Goal: Task Accomplishment & Management: Complete application form

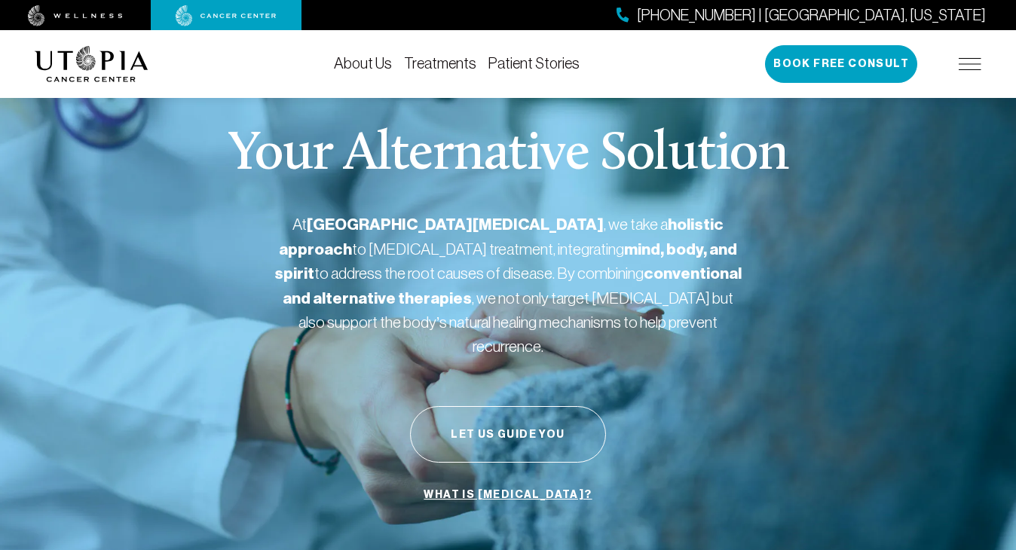
click at [437, 62] on link "Treatments" at bounding box center [440, 63] width 72 height 17
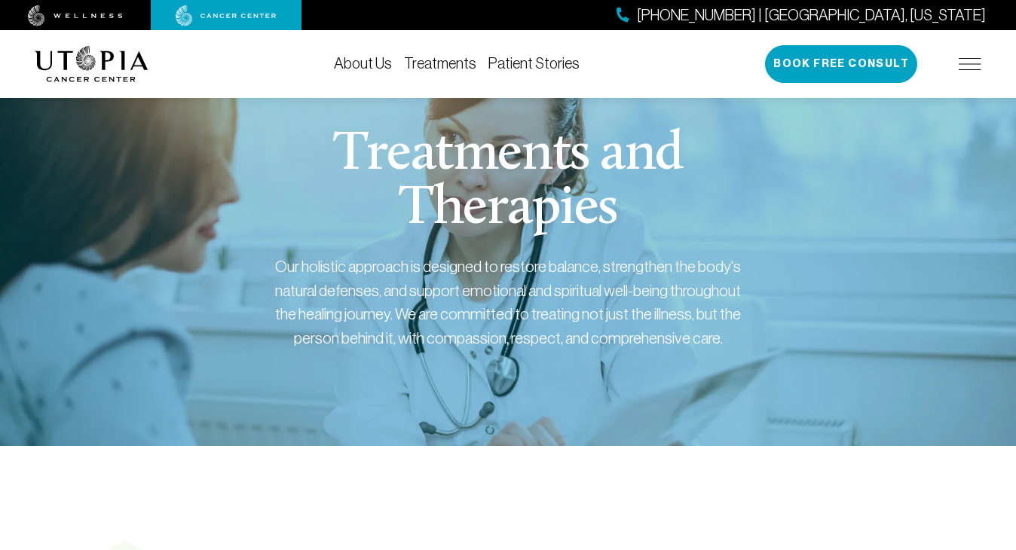
click at [448, 66] on link "Treatments" at bounding box center [440, 63] width 72 height 17
click at [442, 59] on link "Treatments" at bounding box center [440, 63] width 72 height 17
click at [444, 69] on link "Treatments" at bounding box center [440, 63] width 72 height 17
click at [440, 65] on link "Treatments" at bounding box center [440, 63] width 72 height 17
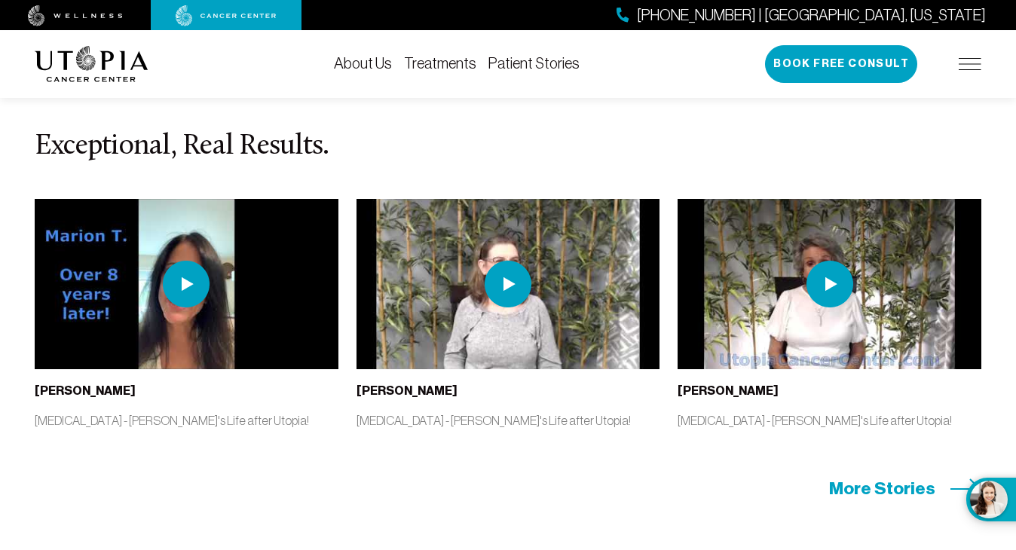
scroll to position [3087, 0]
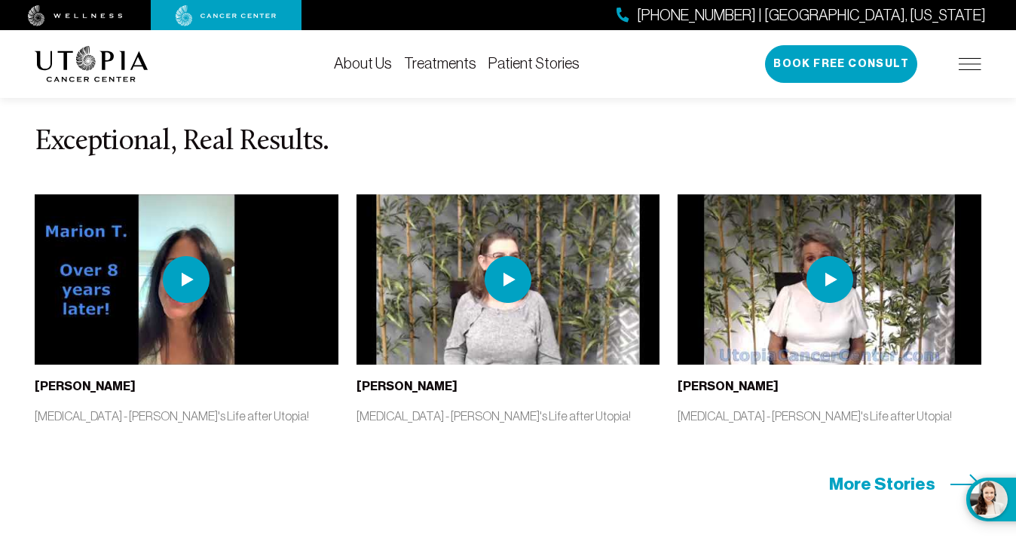
click at [515, 300] on img at bounding box center [507, 279] width 47 height 47
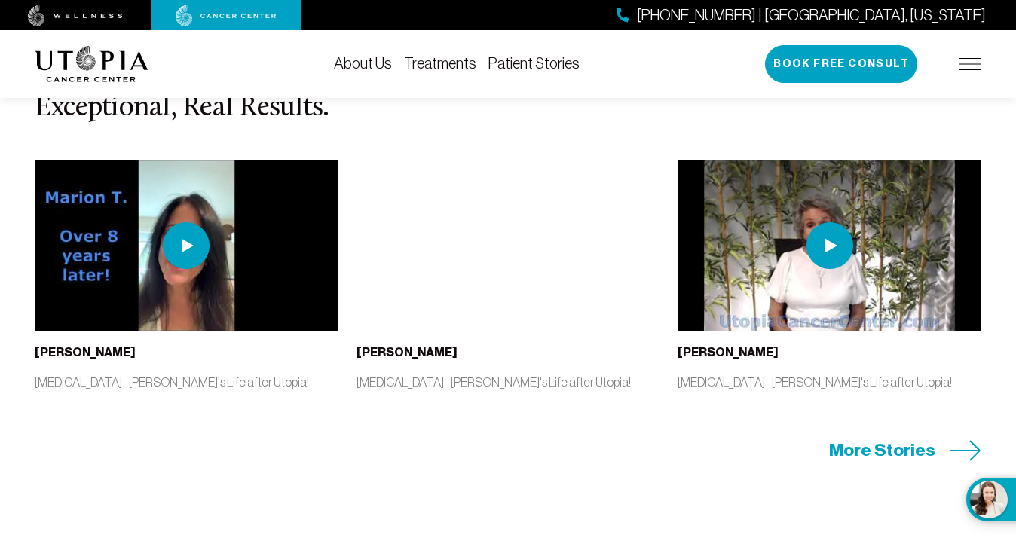
scroll to position [3111, 0]
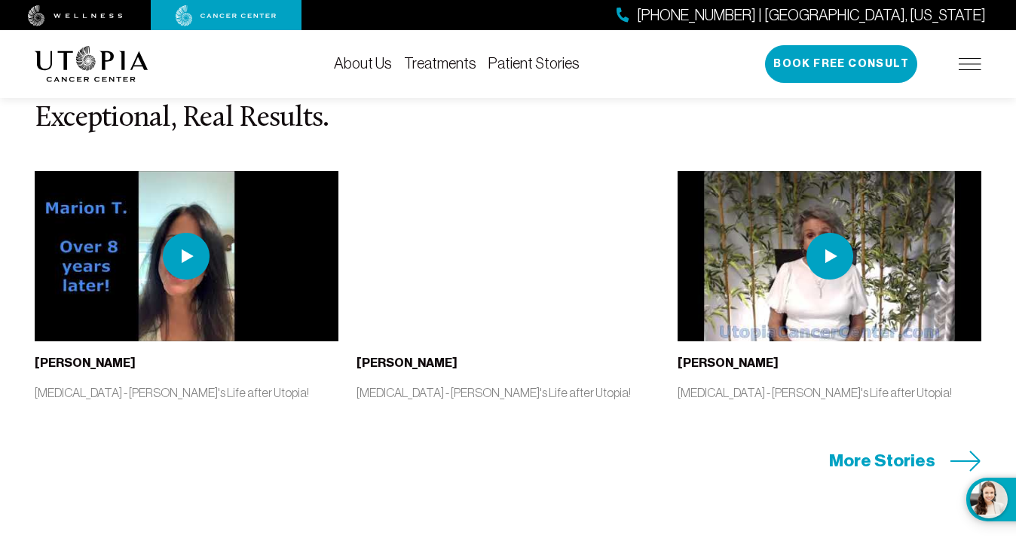
click at [973, 61] on img at bounding box center [969, 64] width 23 height 12
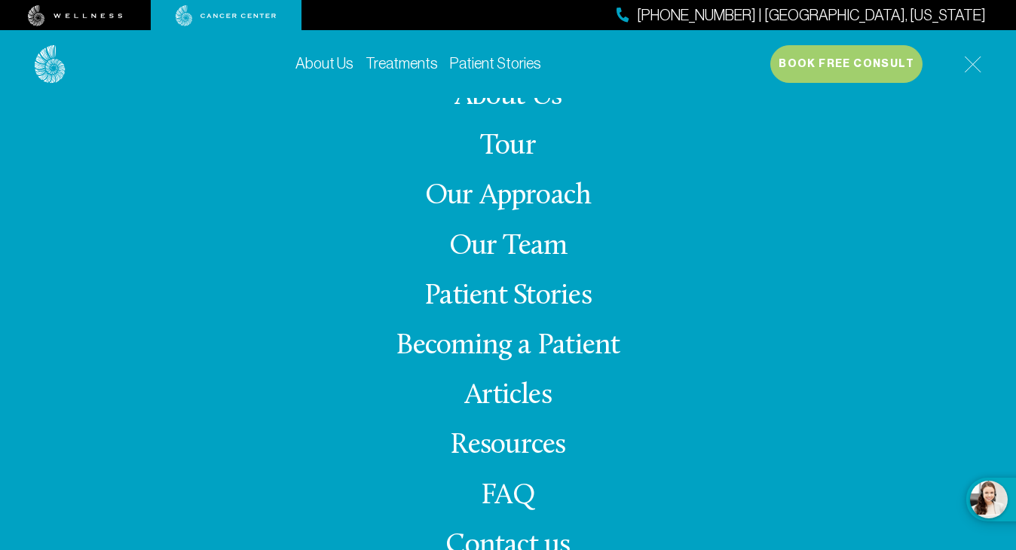
scroll to position [8, 0]
click at [520, 501] on link "FAQ" at bounding box center [508, 496] width 54 height 29
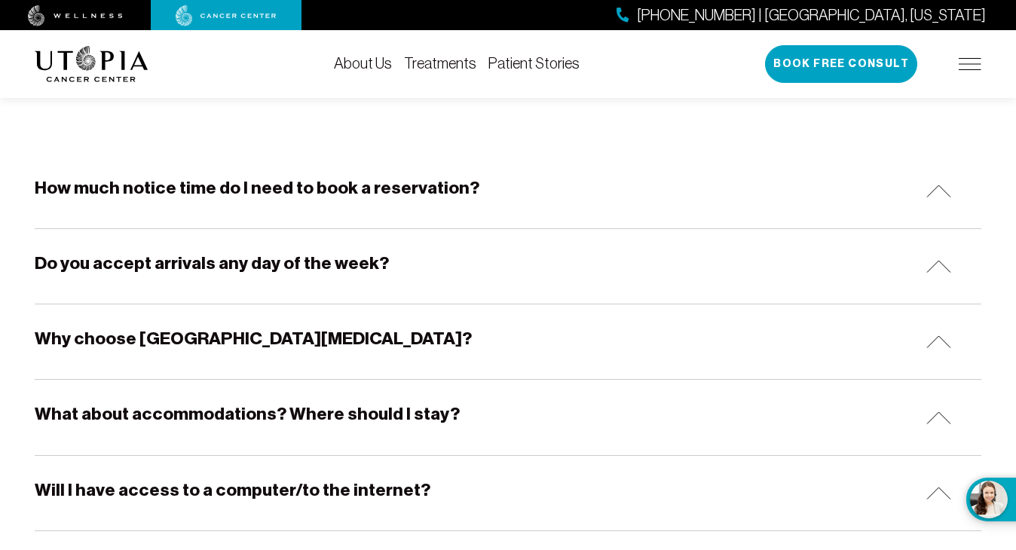
scroll to position [272, 0]
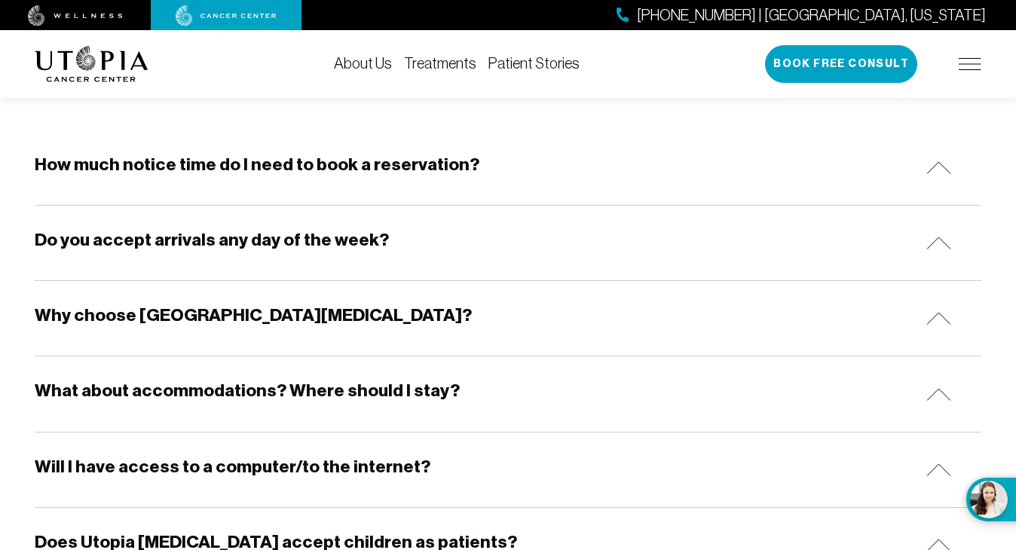
click at [934, 170] on img at bounding box center [938, 167] width 25 height 13
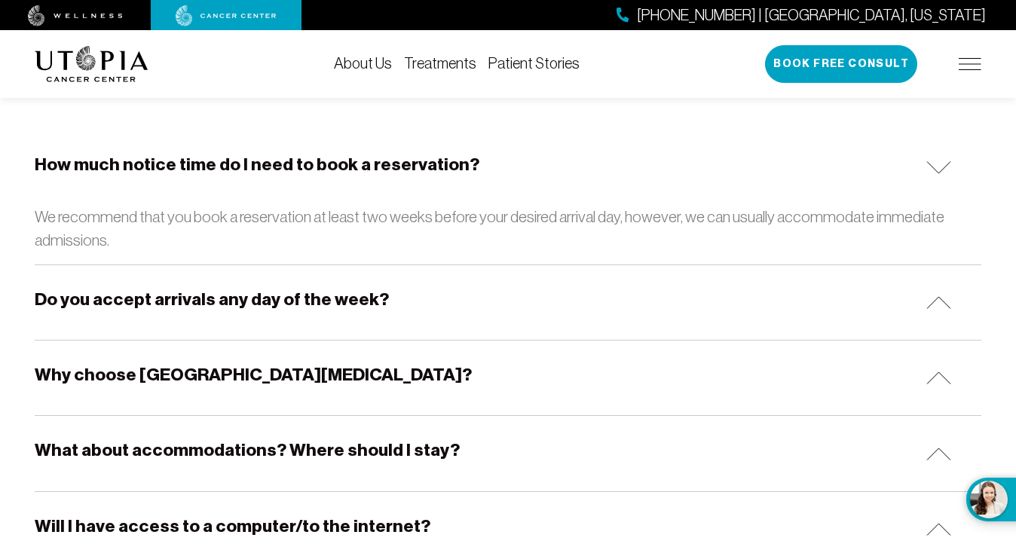
click at [934, 170] on img at bounding box center [938, 167] width 25 height 13
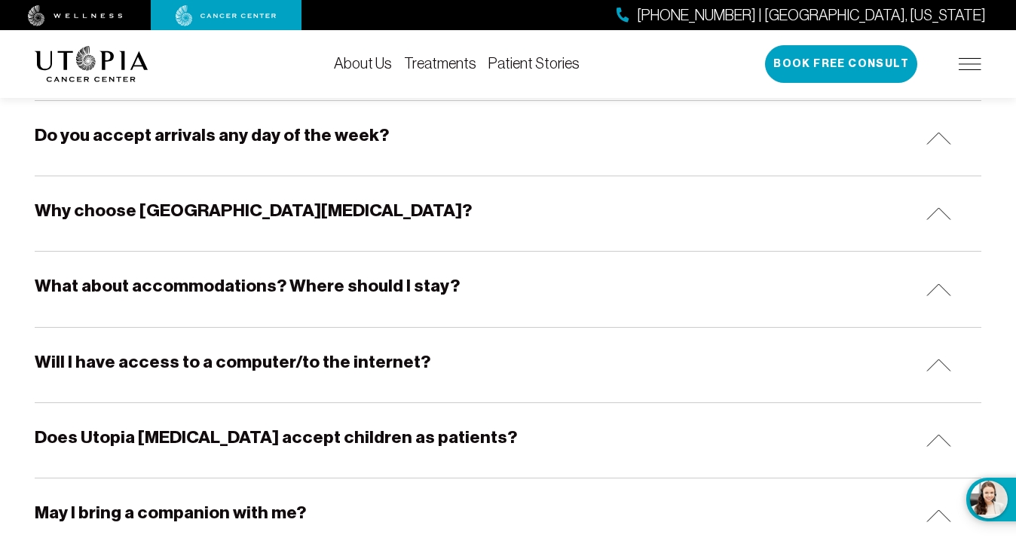
scroll to position [380, 0]
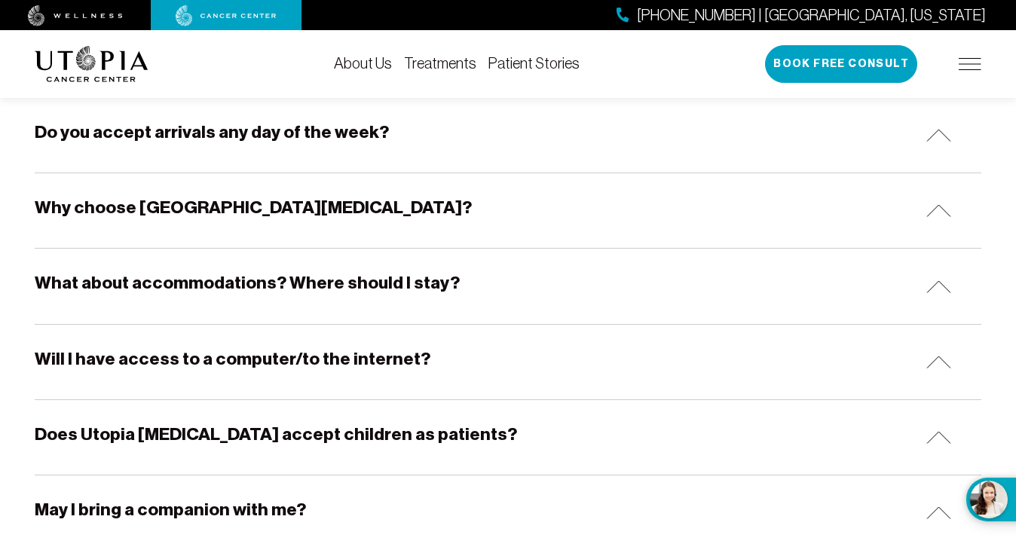
click at [939, 282] on img at bounding box center [938, 286] width 25 height 13
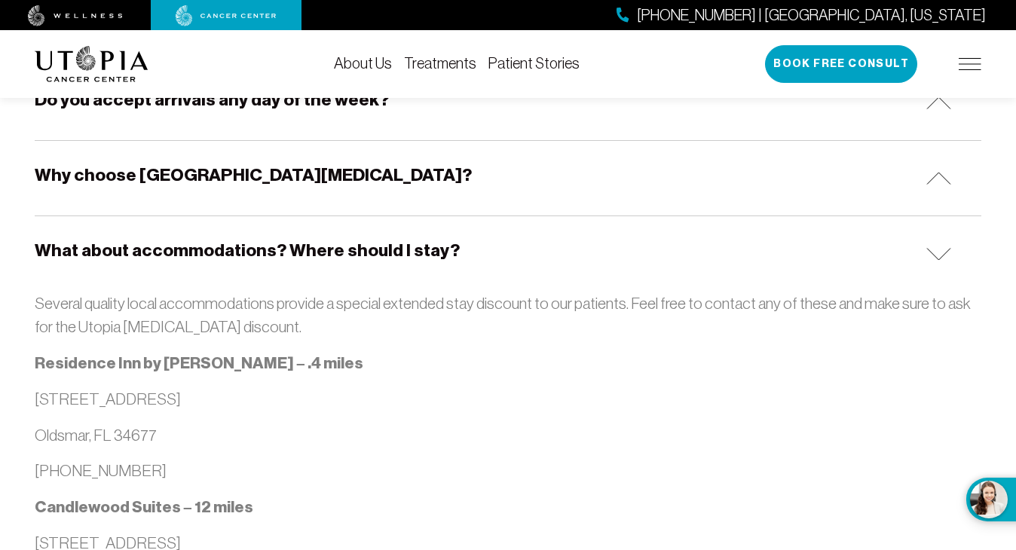
scroll to position [423, 0]
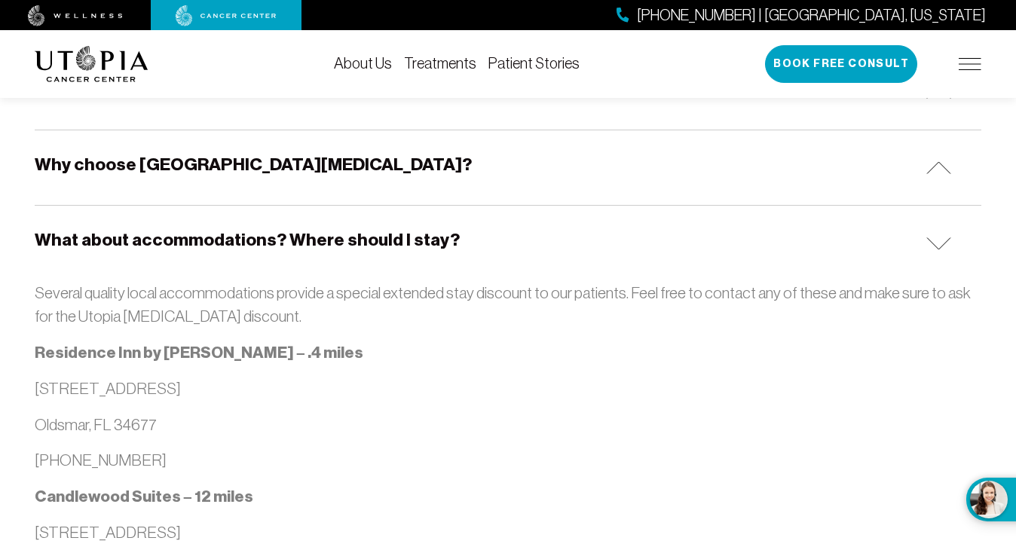
click at [930, 240] on img at bounding box center [938, 243] width 25 height 13
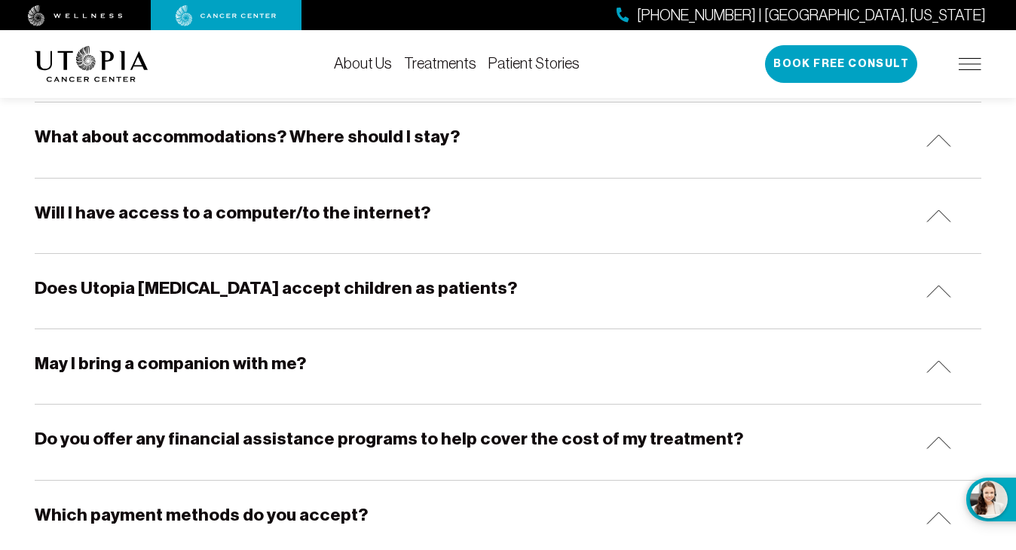
scroll to position [559, 0]
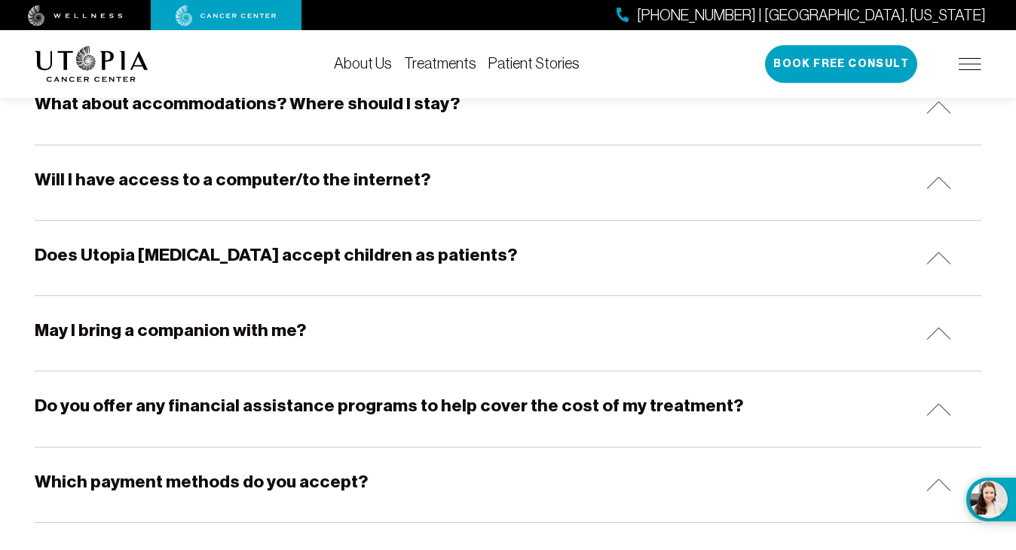
click at [936, 335] on img at bounding box center [938, 333] width 25 height 13
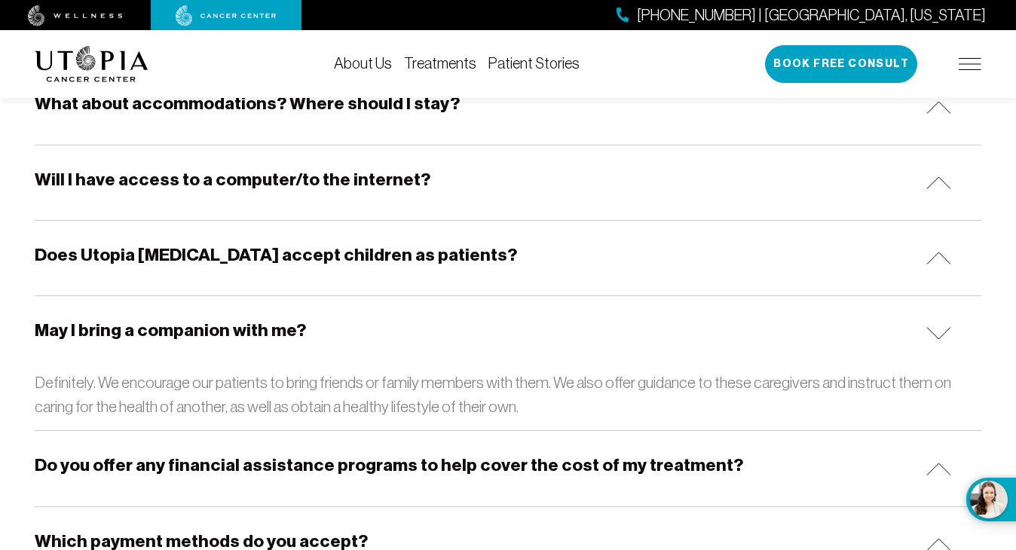
click at [936, 335] on img at bounding box center [938, 333] width 25 height 13
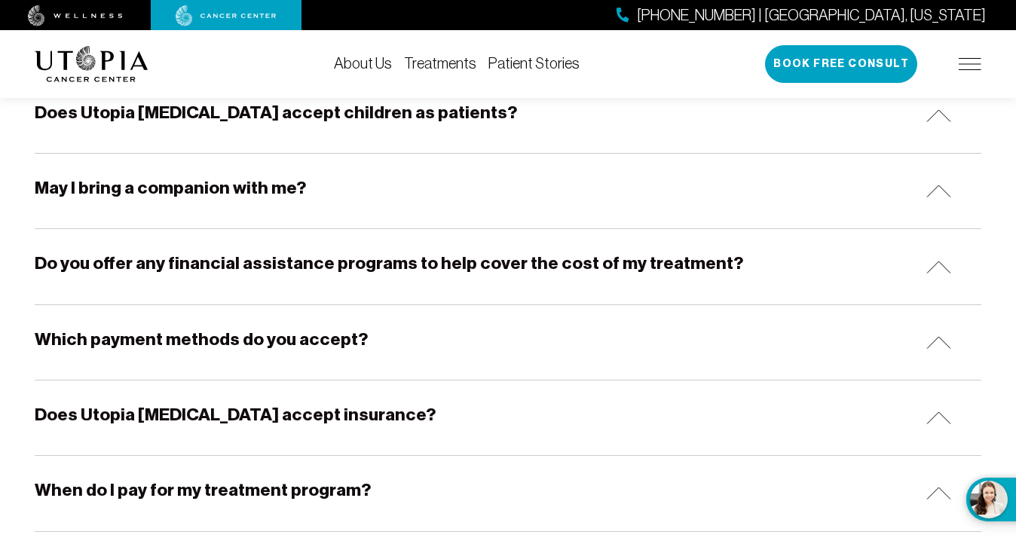
scroll to position [704, 0]
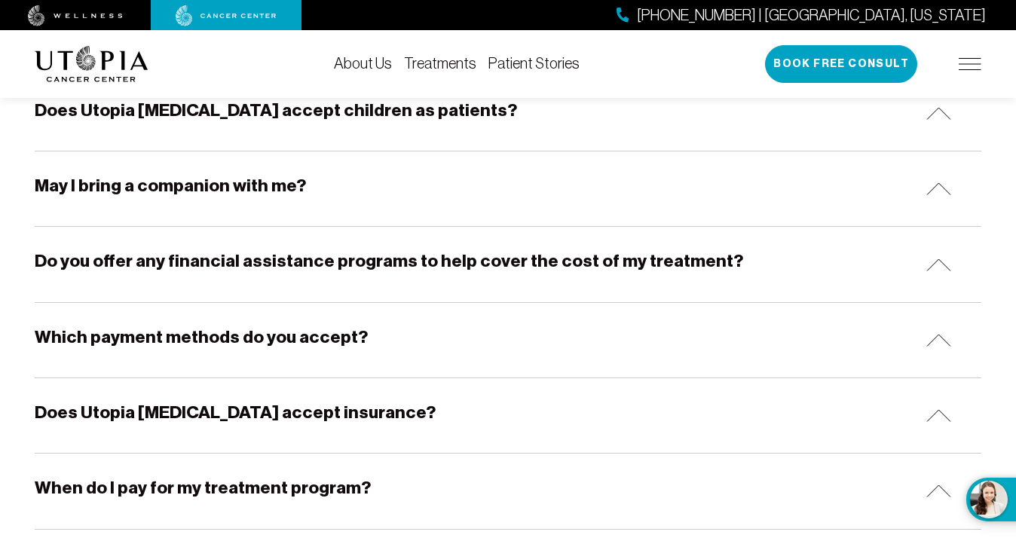
click at [936, 260] on img at bounding box center [938, 264] width 25 height 13
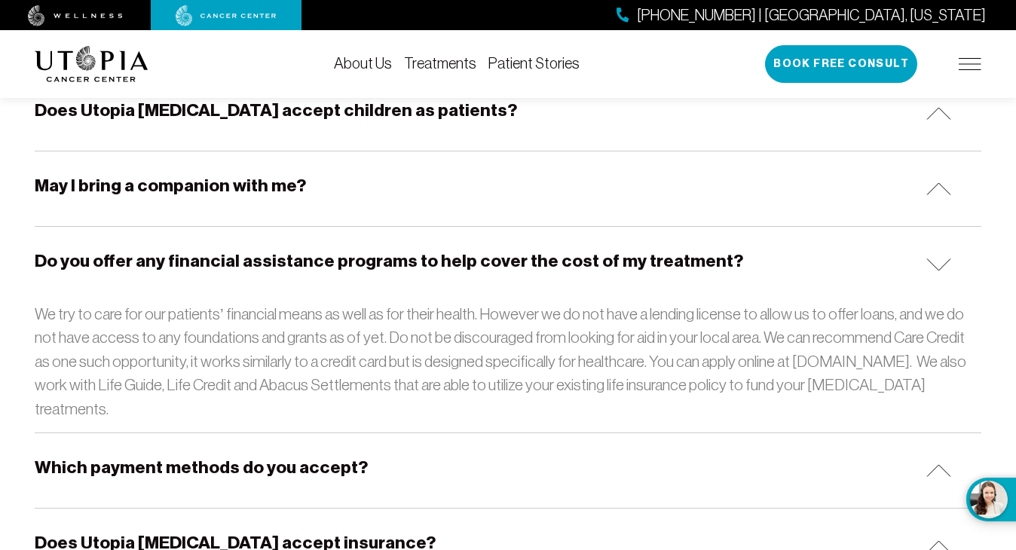
click at [936, 260] on img at bounding box center [938, 264] width 25 height 13
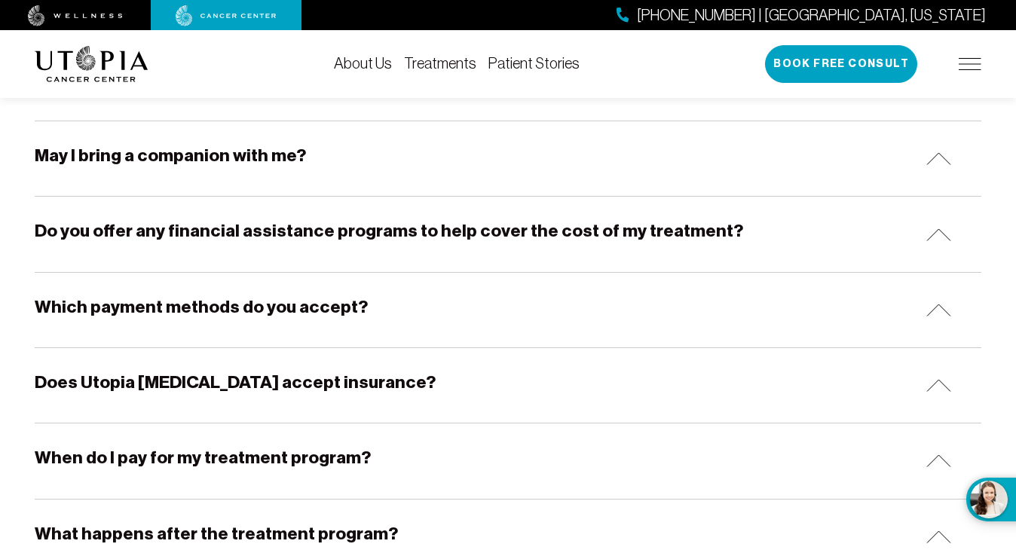
scroll to position [747, 0]
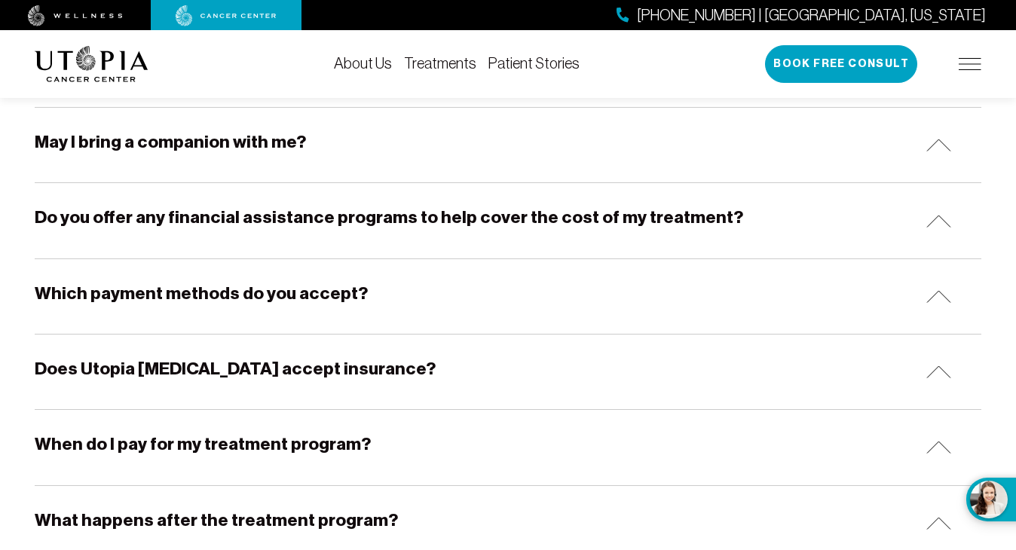
click at [930, 374] on img at bounding box center [938, 371] width 25 height 13
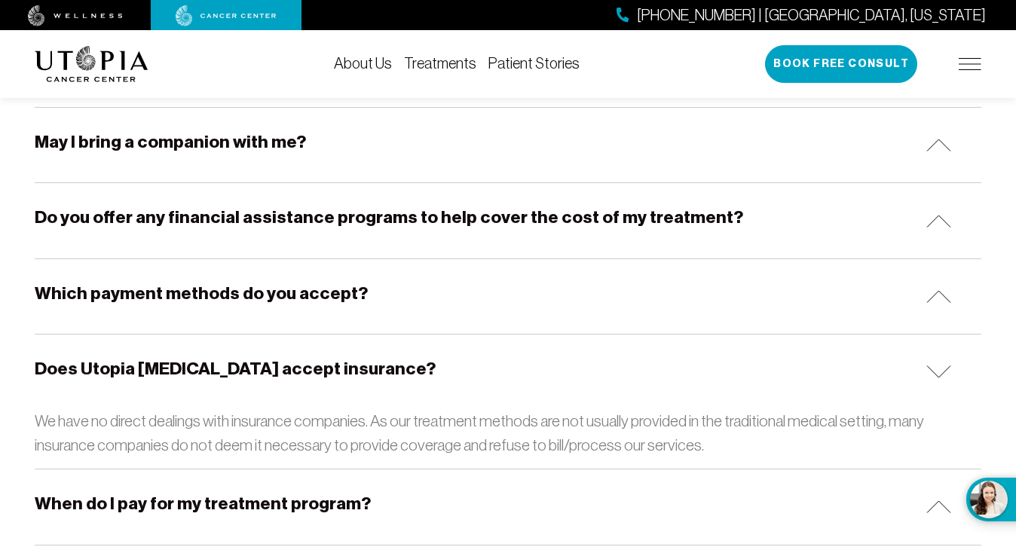
click at [930, 374] on img at bounding box center [938, 371] width 25 height 13
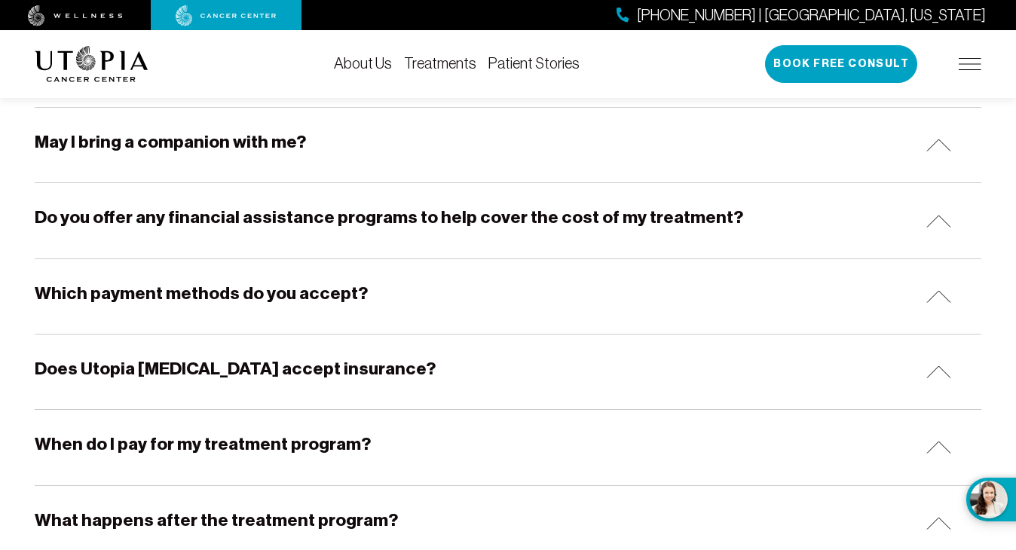
click at [931, 298] on img at bounding box center [938, 296] width 25 height 13
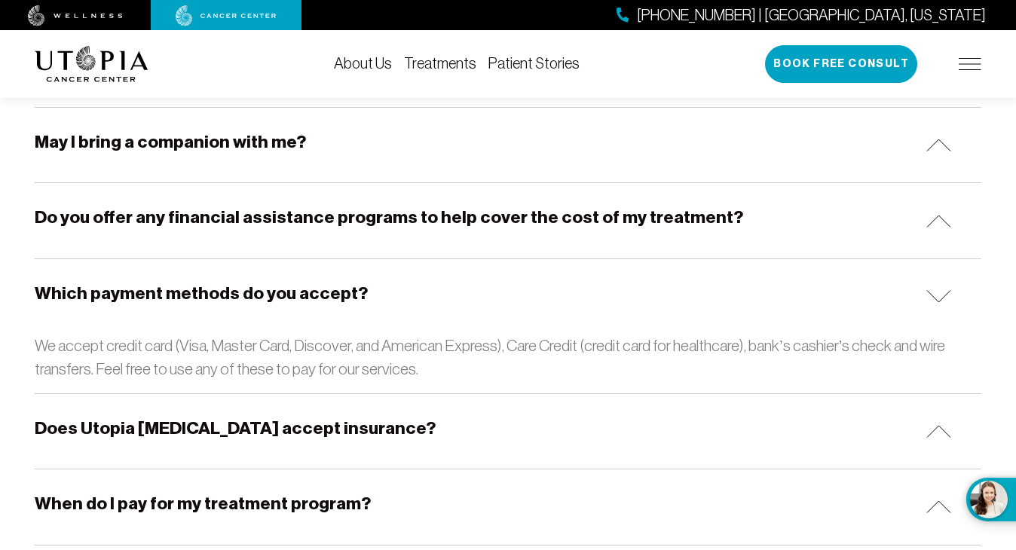
click at [931, 298] on img at bounding box center [938, 296] width 25 height 13
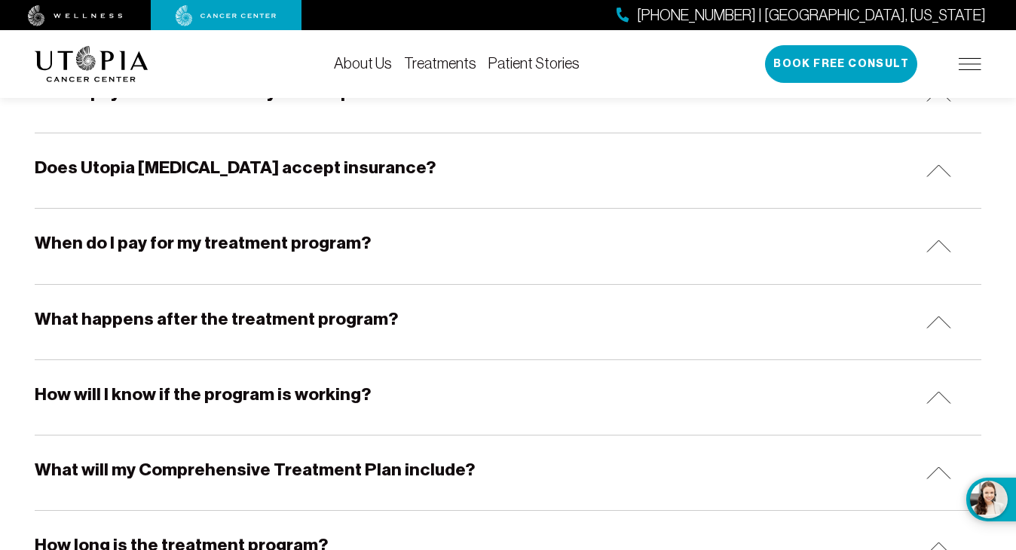
scroll to position [949, 0]
click at [939, 239] on img at bounding box center [938, 245] width 25 height 13
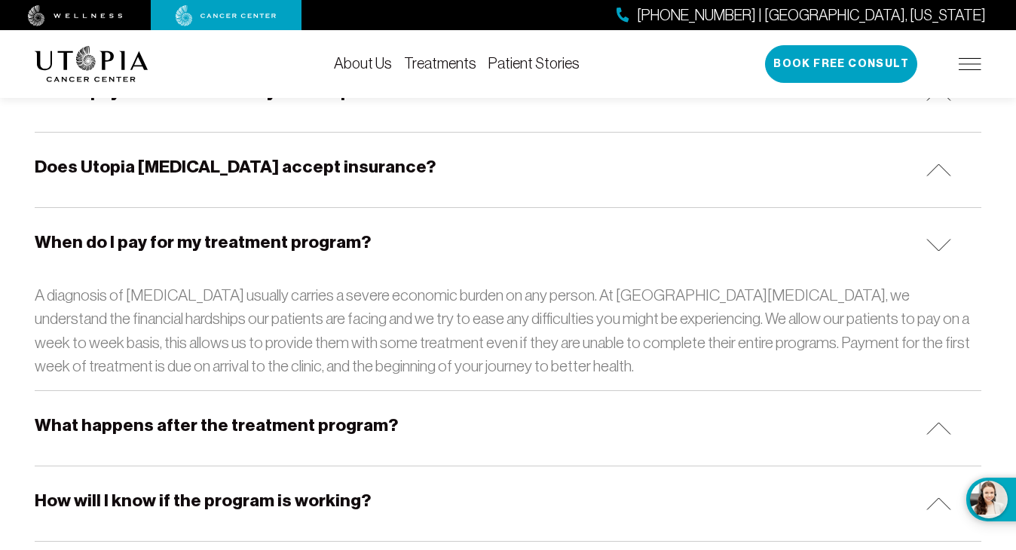
click at [939, 239] on img at bounding box center [938, 245] width 25 height 13
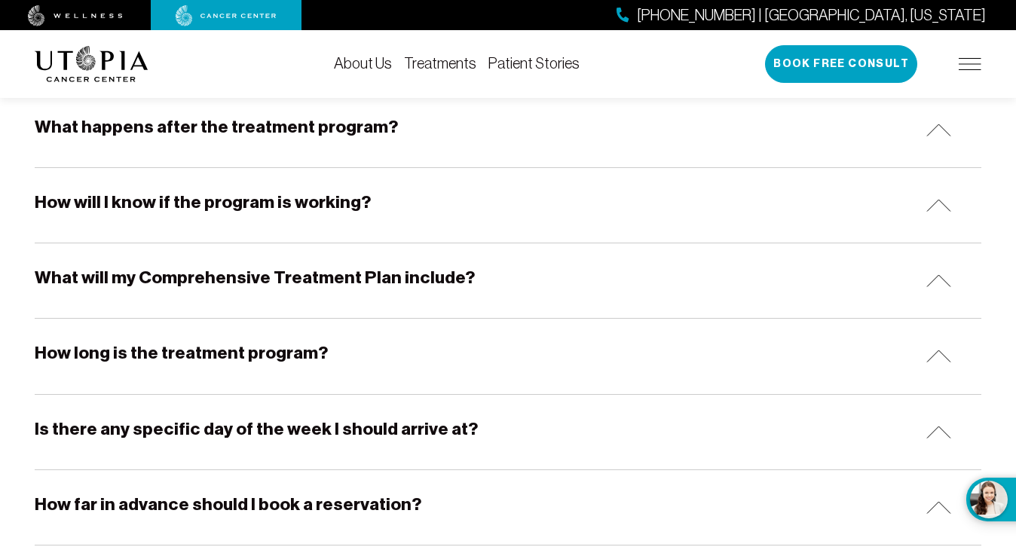
scroll to position [1142, 0]
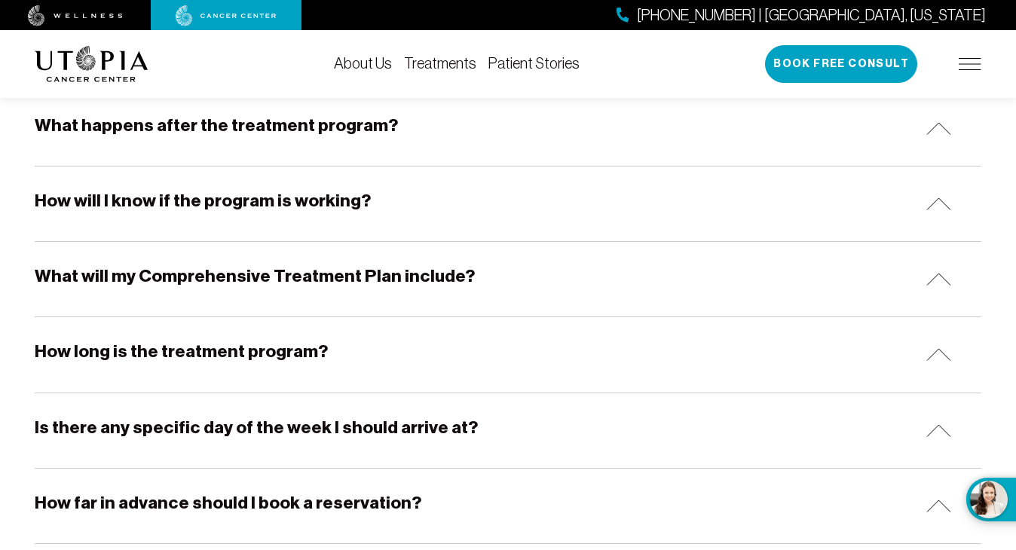
click at [936, 280] on img at bounding box center [938, 279] width 25 height 13
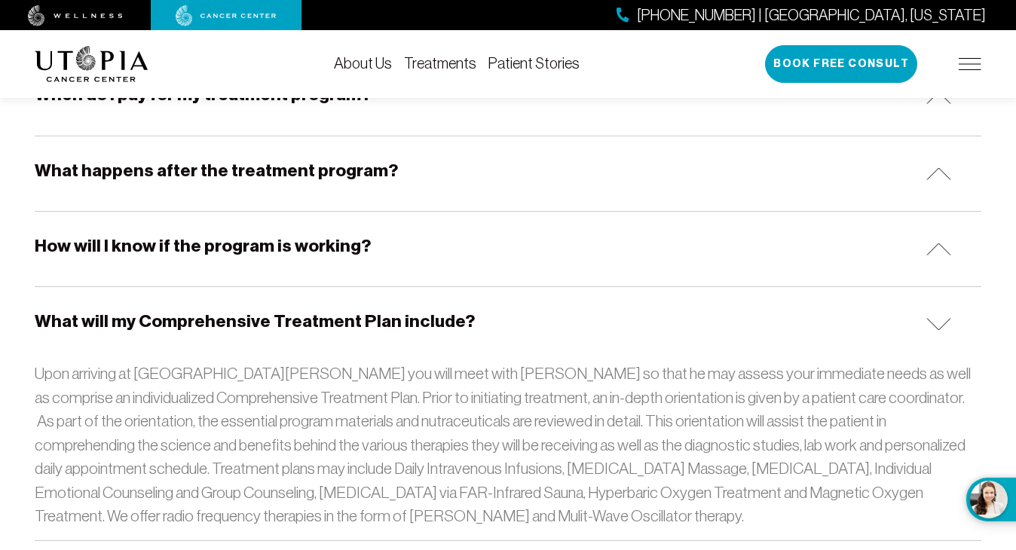
scroll to position [1098, 0]
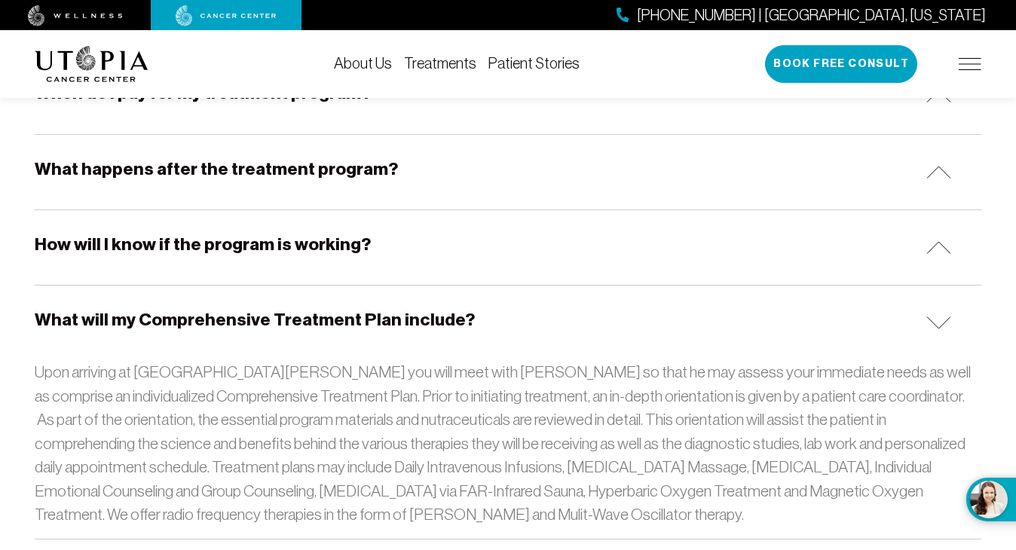
click at [921, 316] on div "What will my Comprehensive Treatment Plan include?" at bounding box center [508, 323] width 946 height 75
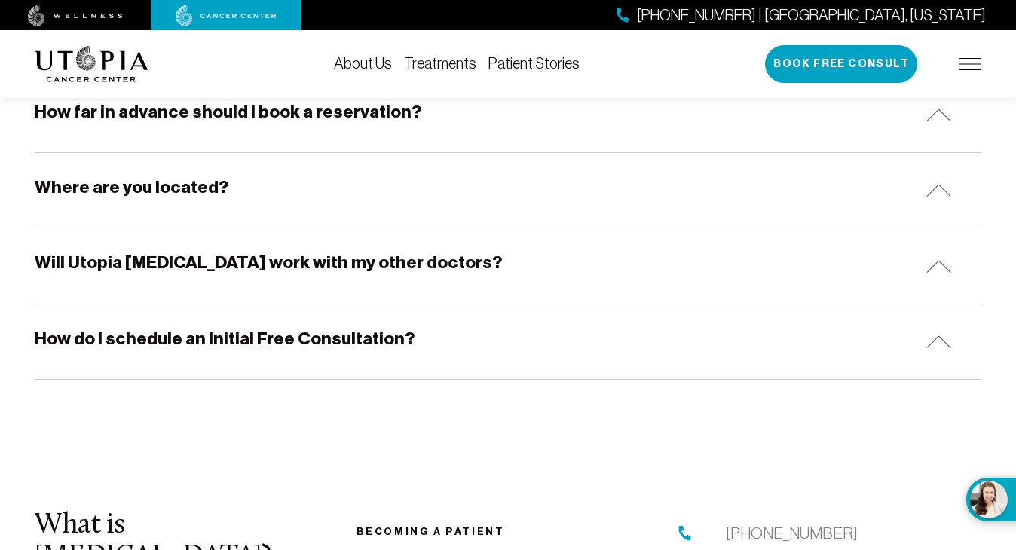
scroll to position [1574, 0]
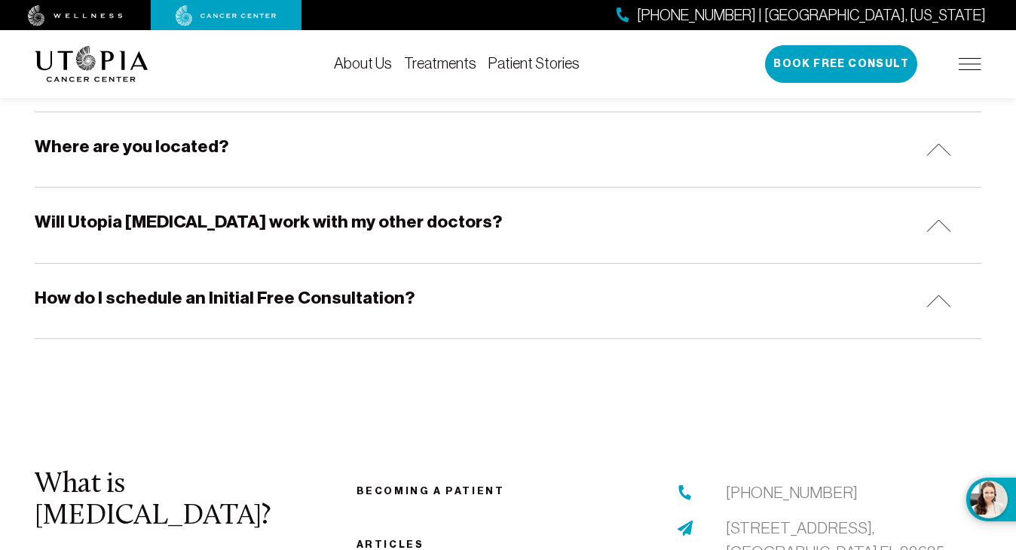
click at [933, 307] on div "How do I schedule an Initial Free Consultation?" at bounding box center [508, 301] width 946 height 75
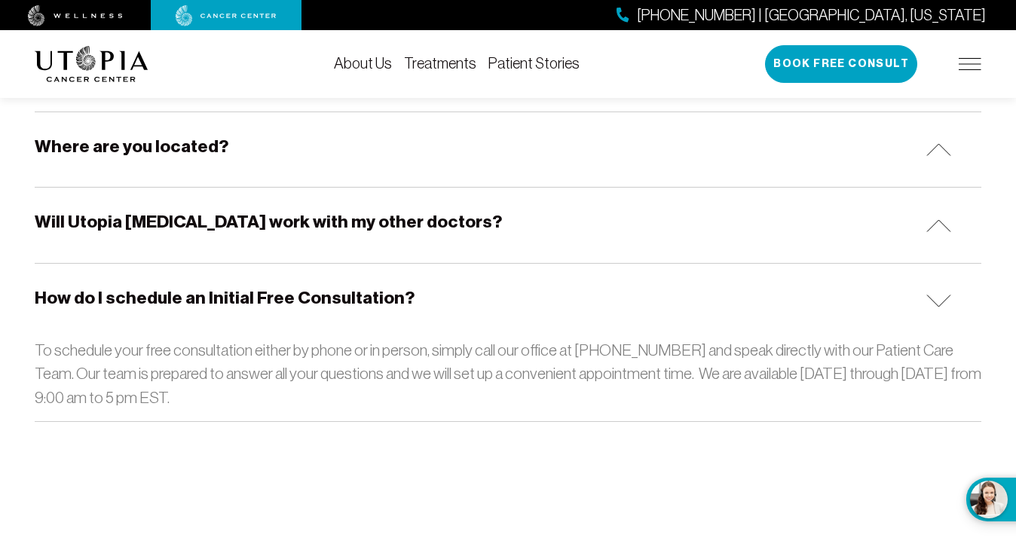
click at [933, 307] on div "How do I schedule an Initial Free Consultation?" at bounding box center [508, 301] width 946 height 75
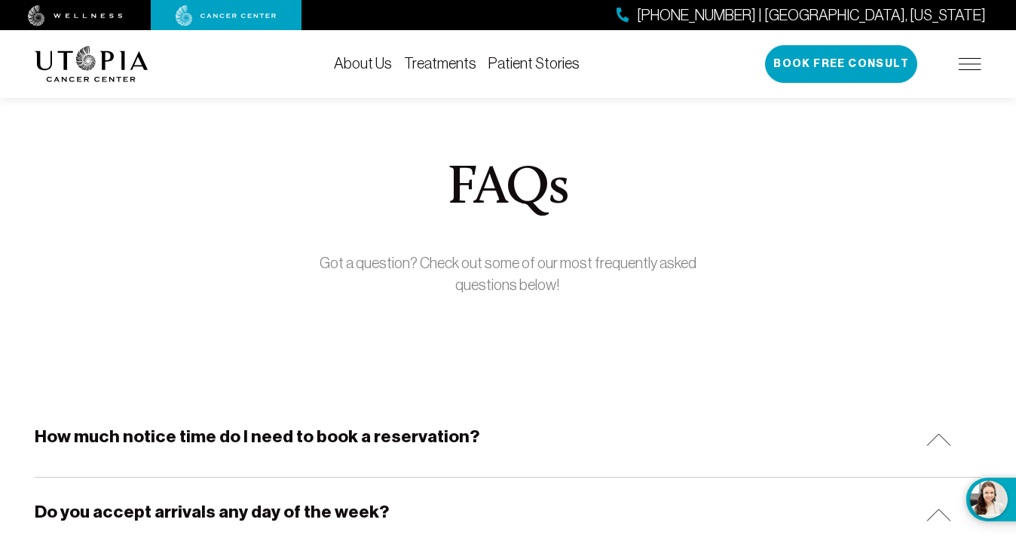
scroll to position [0, 0]
click at [376, 65] on link "About Us" at bounding box center [363, 63] width 58 height 17
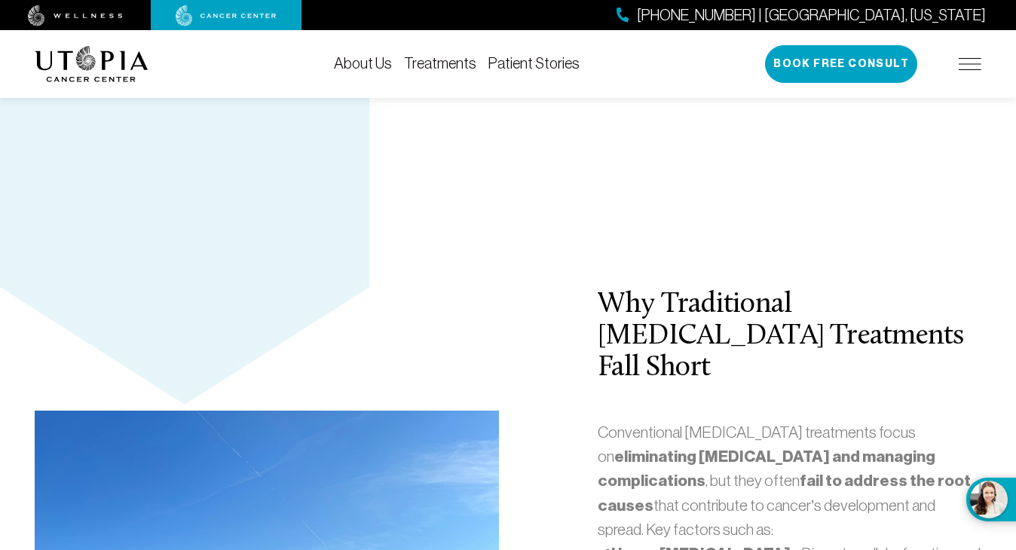
scroll to position [3272, 0]
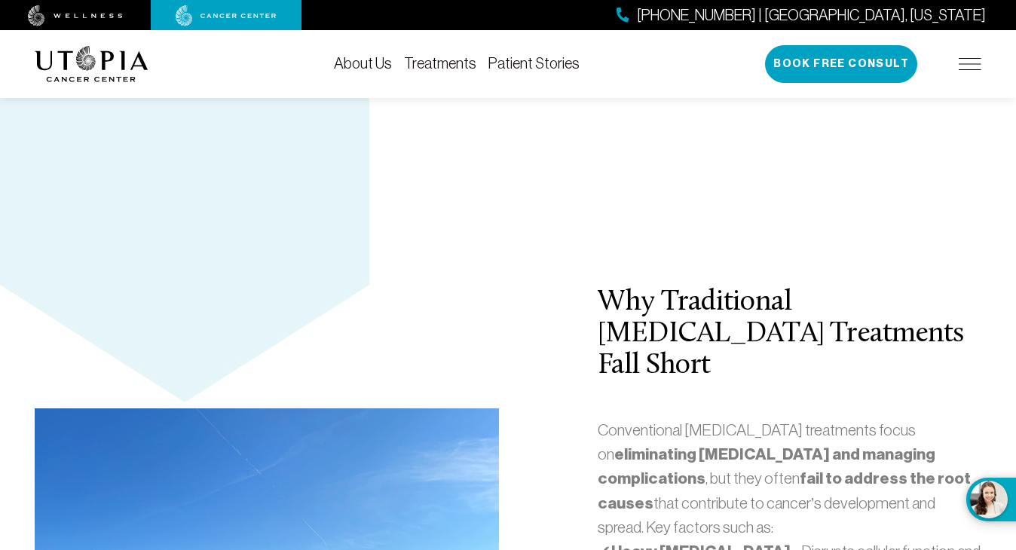
click at [677, 95] on div "About Us Treatments Patient Stories [PHONE_NUMBER] | [GEOGRAPHIC_DATA], [US_STA…" at bounding box center [508, 64] width 946 height 68
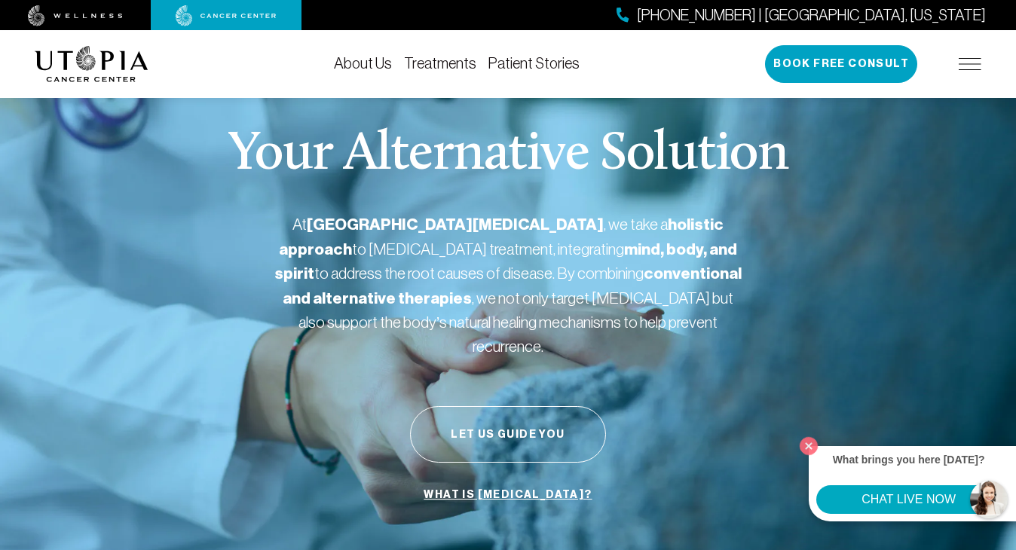
click at [965, 66] on img at bounding box center [969, 64] width 23 height 12
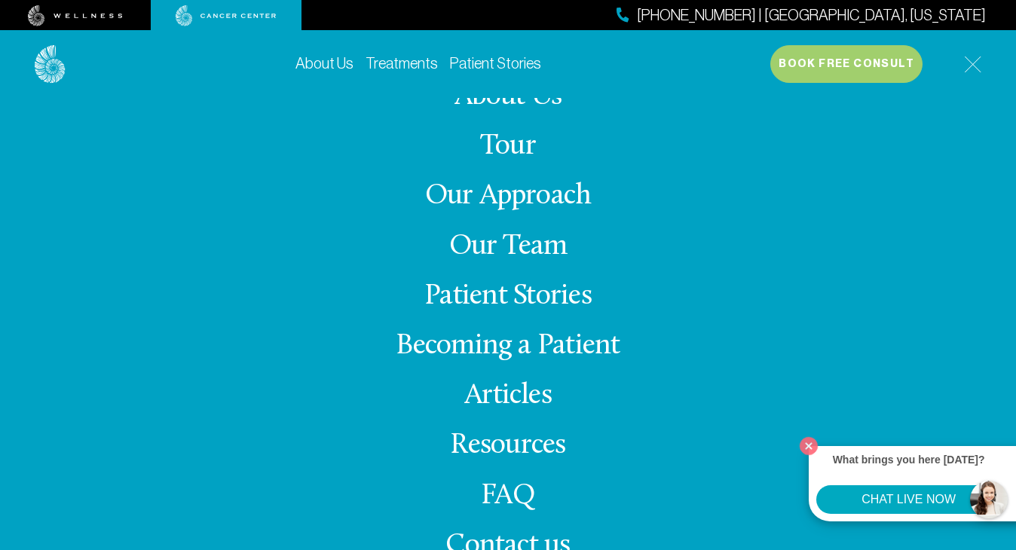
scroll to position [8, 0]
click at [514, 487] on link "FAQ" at bounding box center [508, 496] width 54 height 29
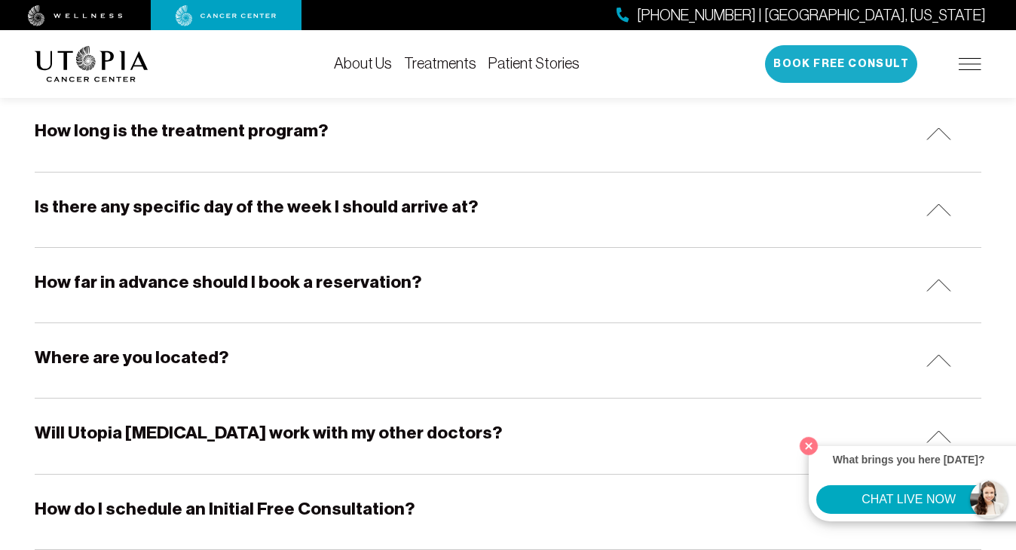
scroll to position [1366, 0]
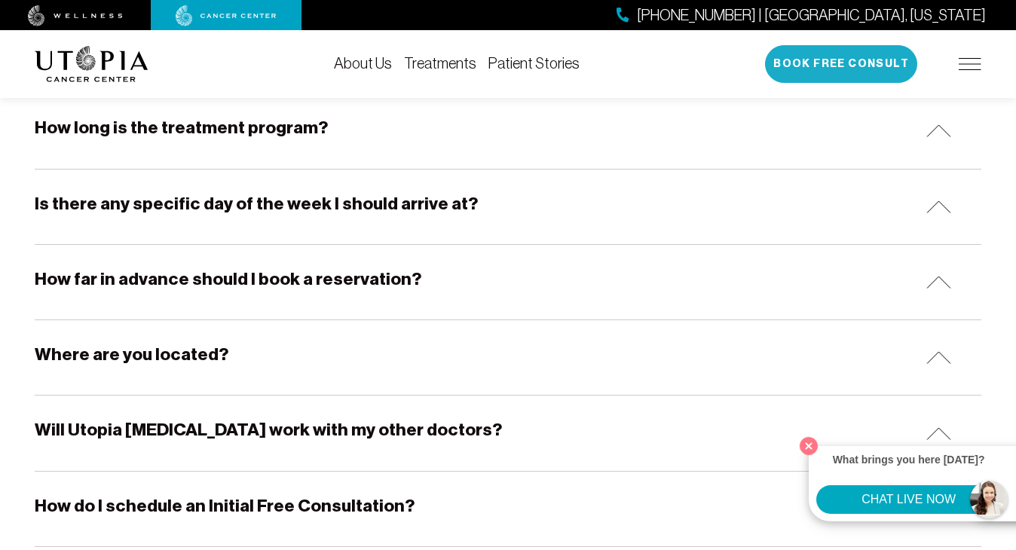
click at [845, 67] on button "Book Free Consult" at bounding box center [841, 64] width 152 height 38
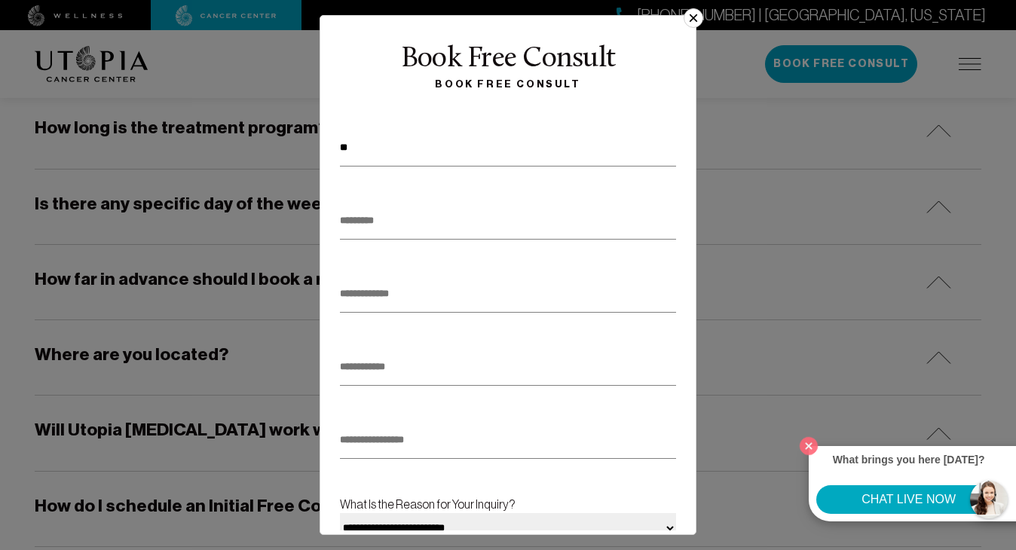
type input "*"
type input "****"
type input "*****"
type input "**********"
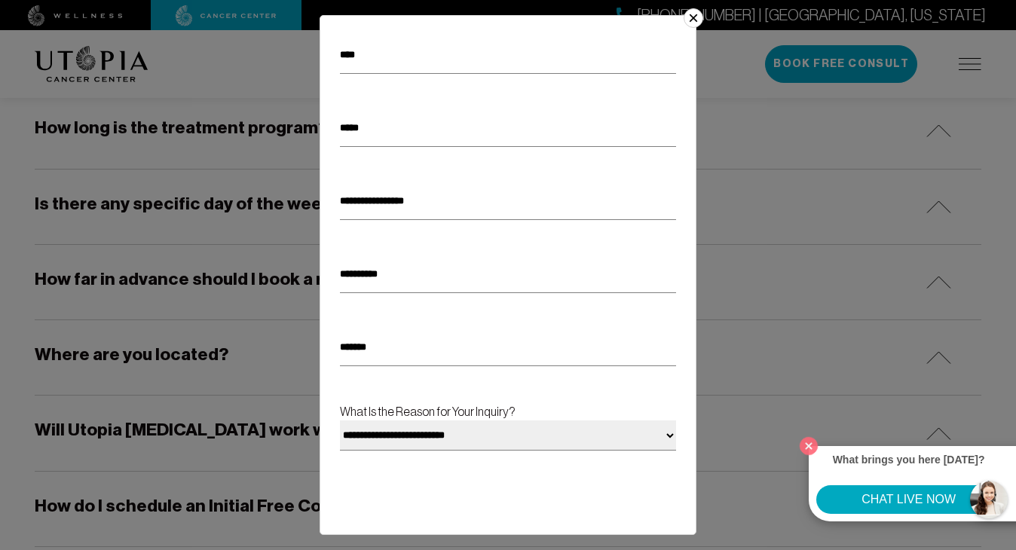
scroll to position [94, 0]
type input "*******"
select select "**********"
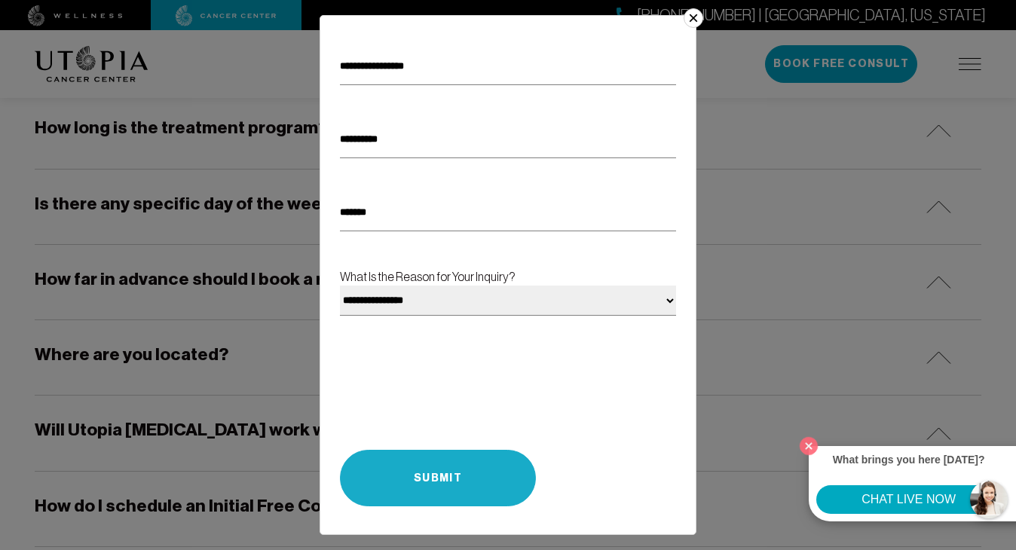
scroll to position [227, 0]
click at [463, 476] on button "Submit" at bounding box center [438, 479] width 196 height 57
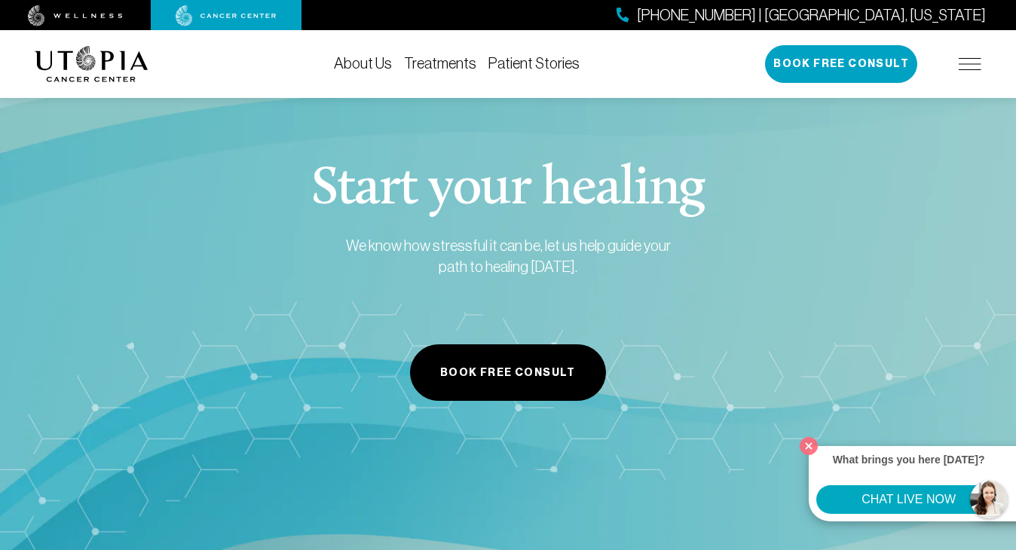
scroll to position [571, 0]
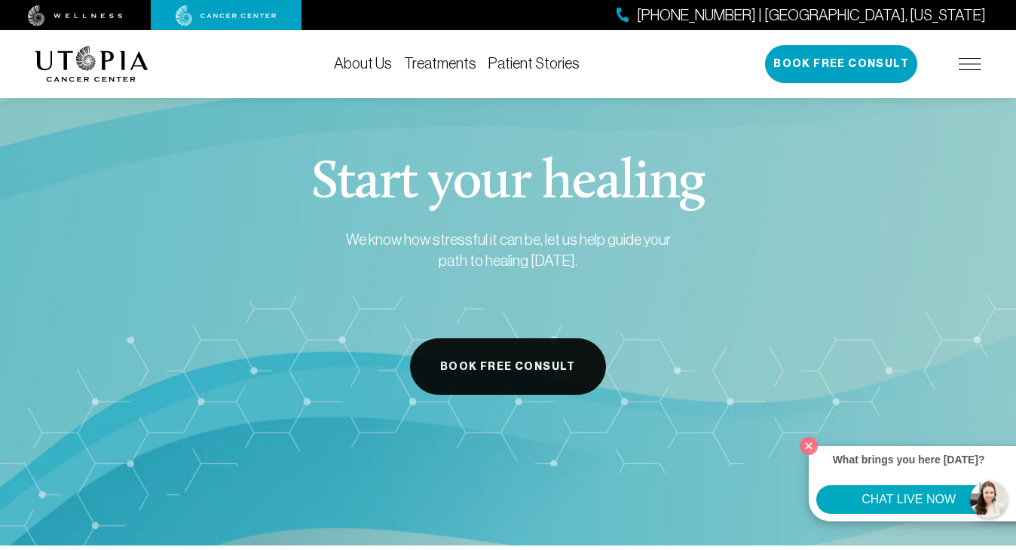
click at [548, 357] on button "Book Free Consult" at bounding box center [508, 366] width 196 height 57
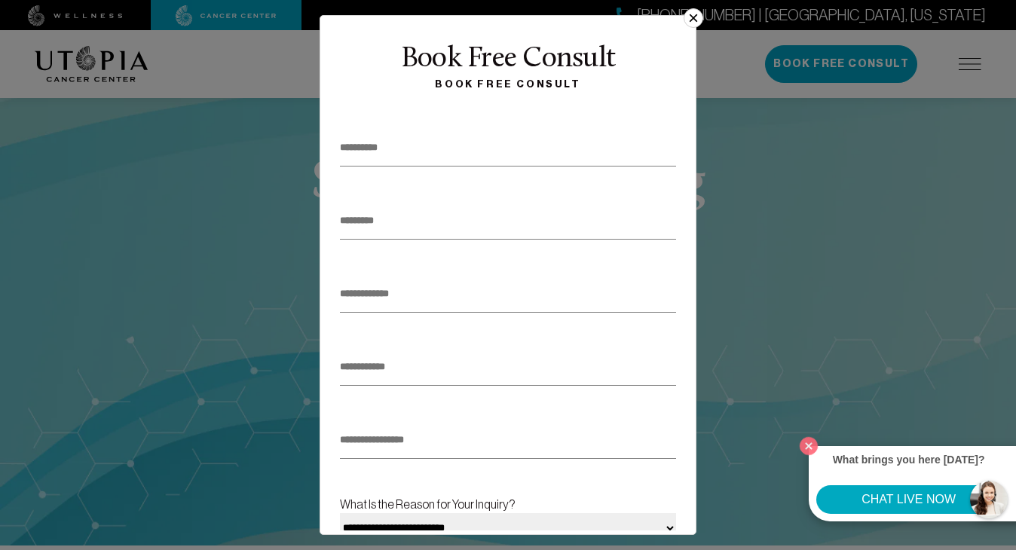
click at [696, 21] on button "×" at bounding box center [693, 18] width 20 height 20
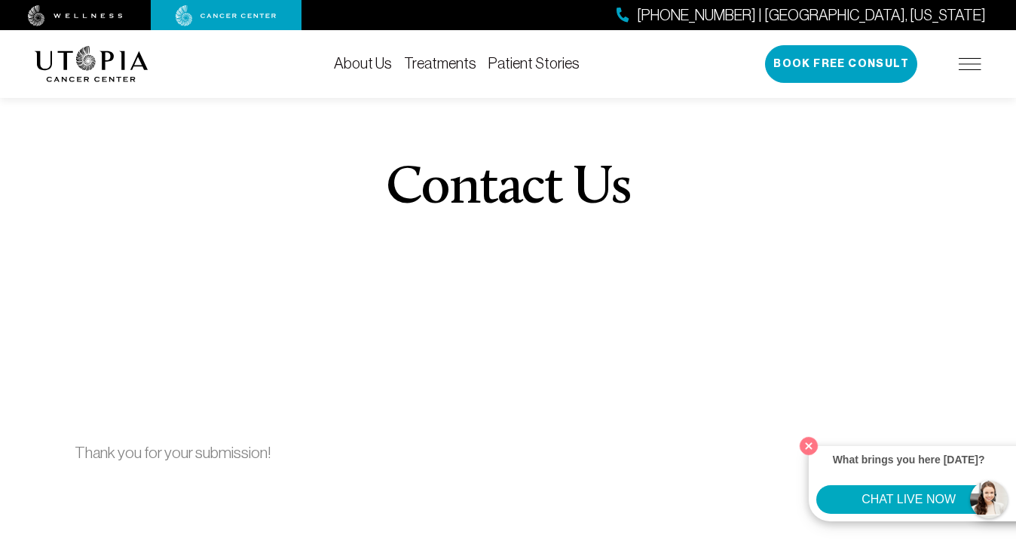
scroll to position [0, 0]
click at [533, 66] on link "Patient Stories" at bounding box center [533, 63] width 91 height 17
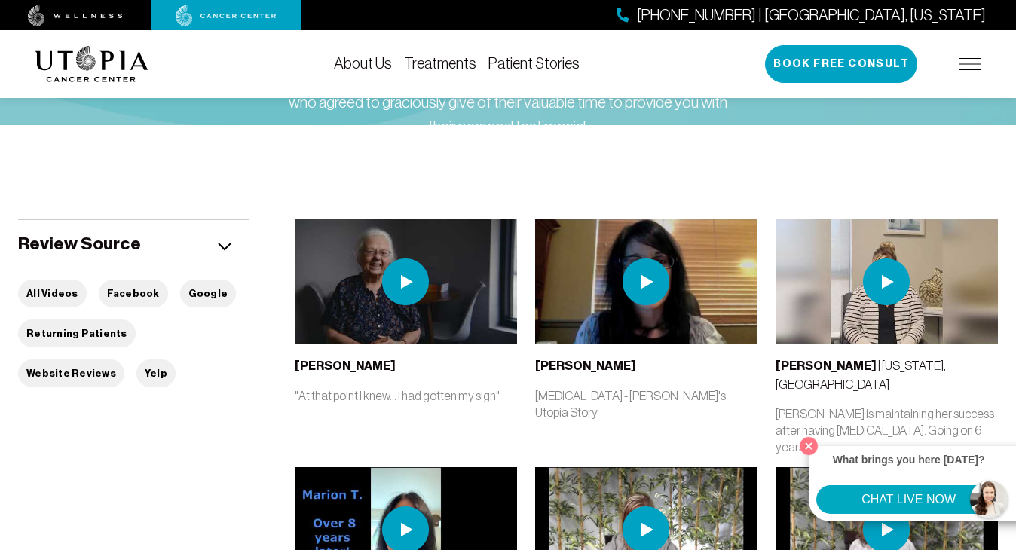
scroll to position [209, 0]
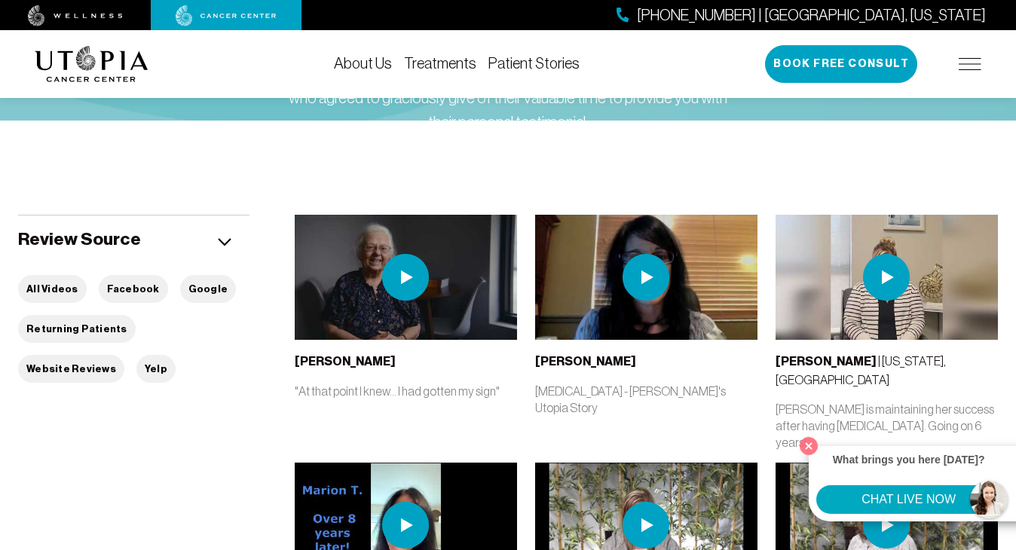
click at [935, 496] on button "CHAT LIVE NOW" at bounding box center [908, 499] width 185 height 29
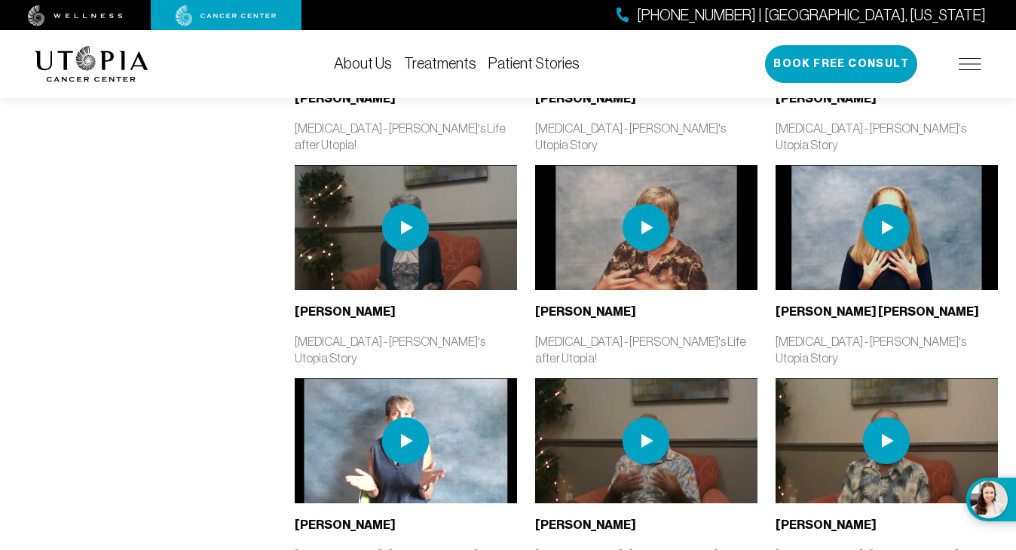
scroll to position [935, 0]
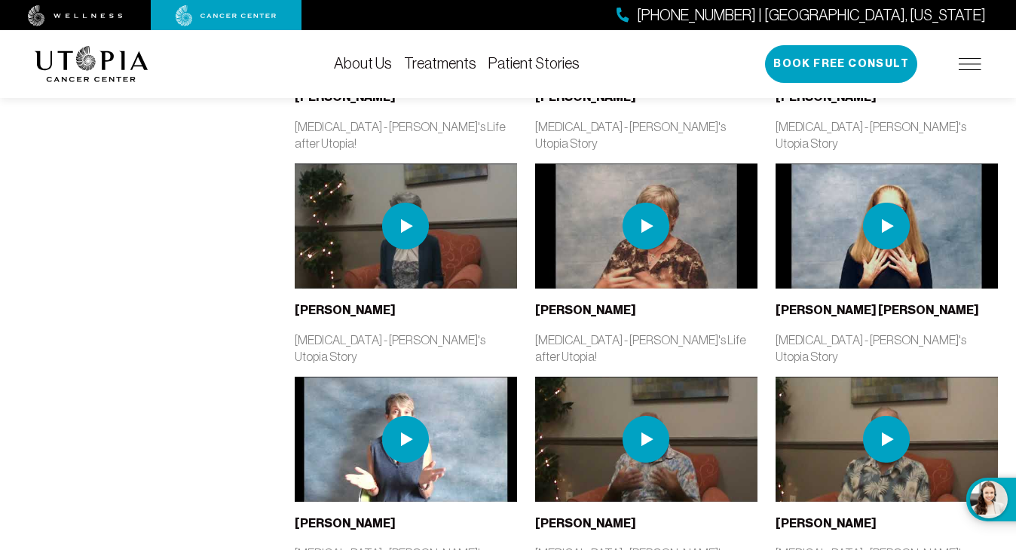
click at [888, 416] on img at bounding box center [886, 439] width 47 height 47
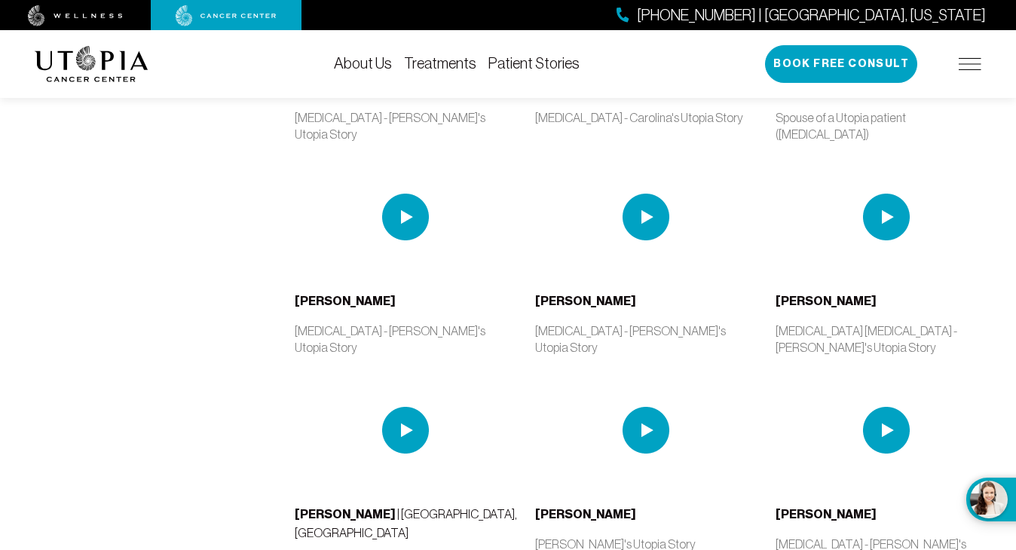
scroll to position [2241, 0]
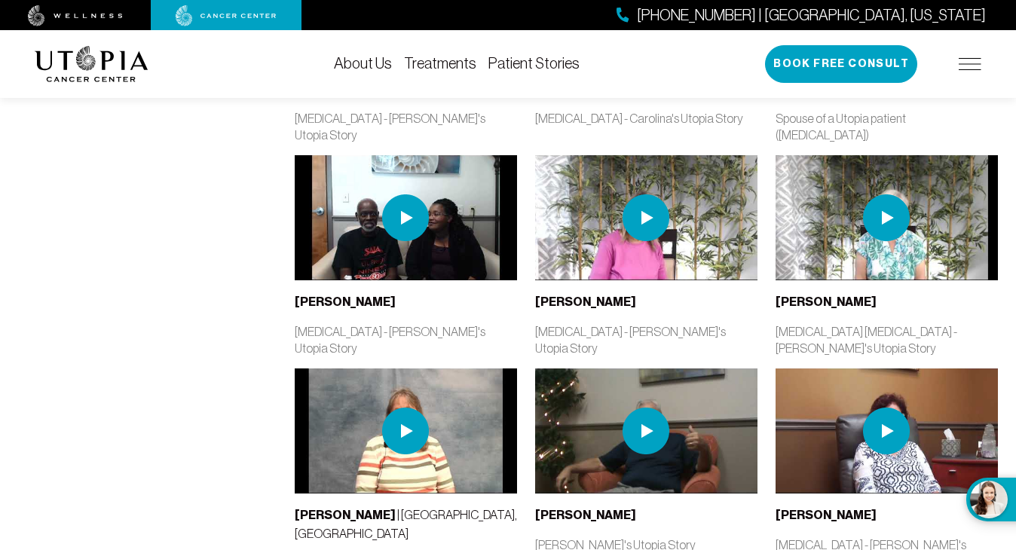
click at [371, 65] on link "About Us" at bounding box center [363, 63] width 58 height 17
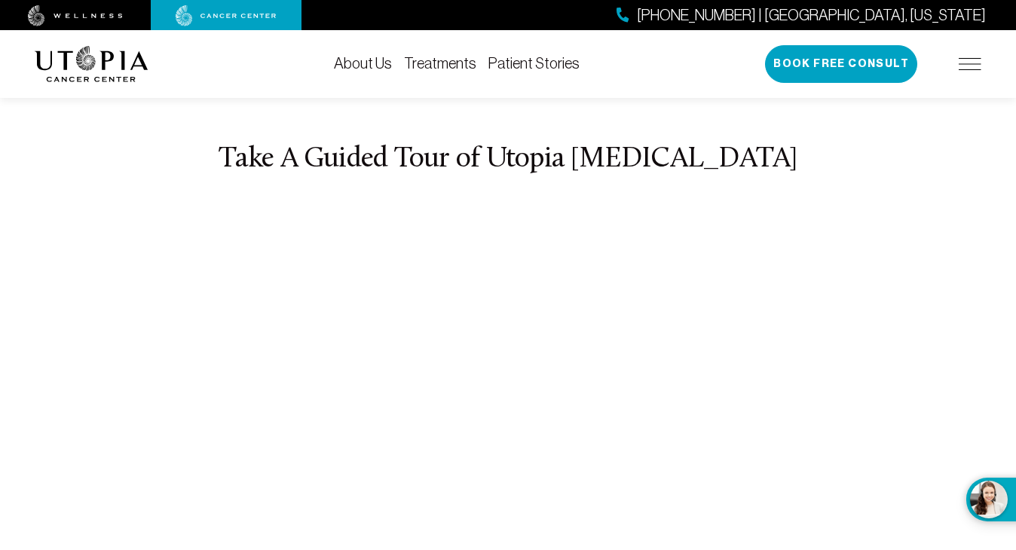
scroll to position [5622, 0]
